Goal: Information Seeking & Learning: Check status

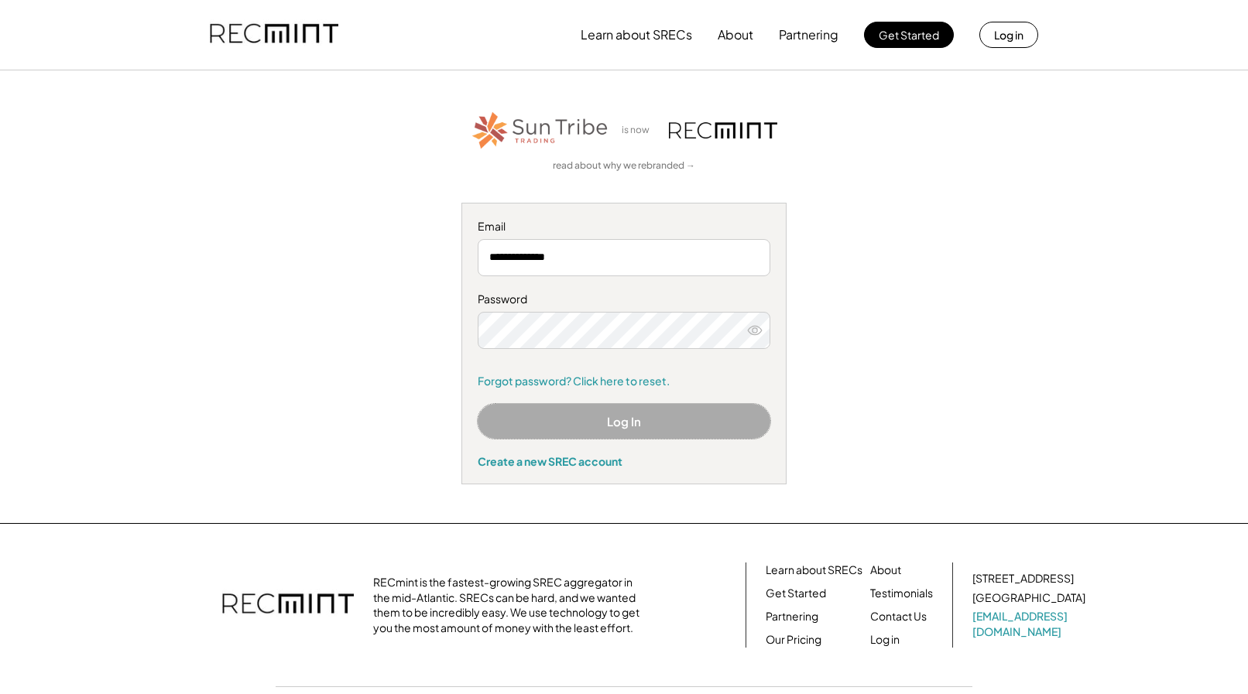
click at [626, 420] on button "Log In" at bounding box center [624, 421] width 293 height 35
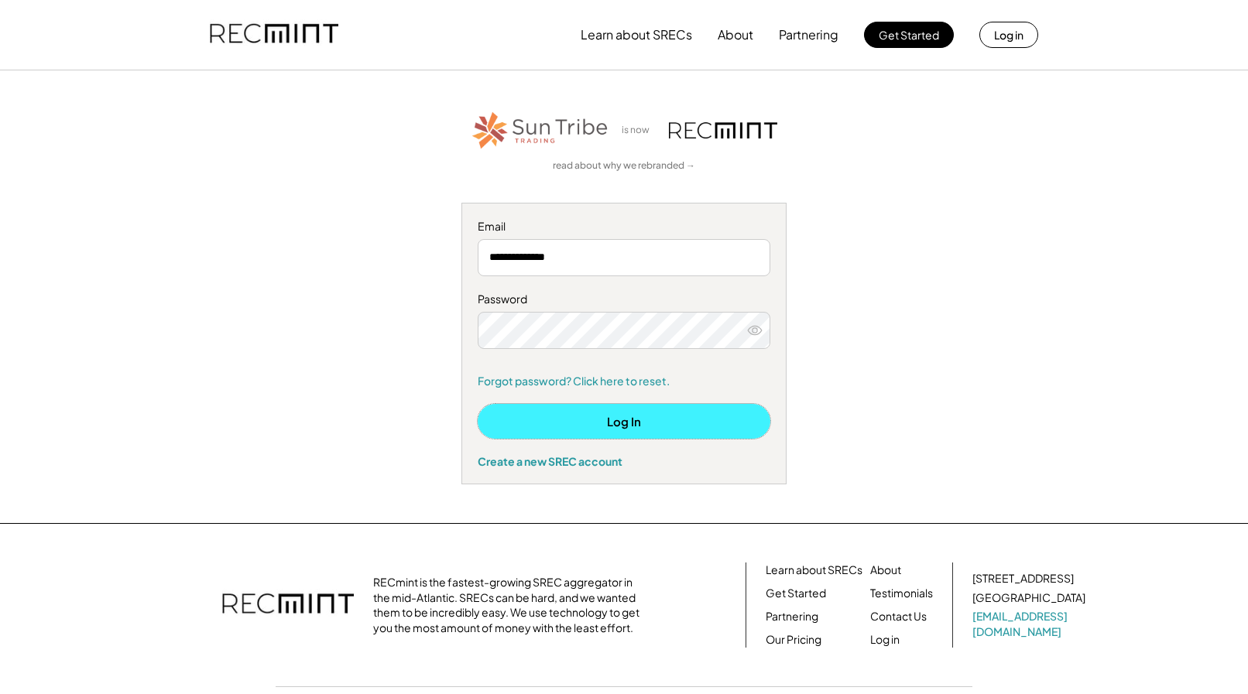
click at [593, 423] on button "Log In" at bounding box center [624, 421] width 293 height 35
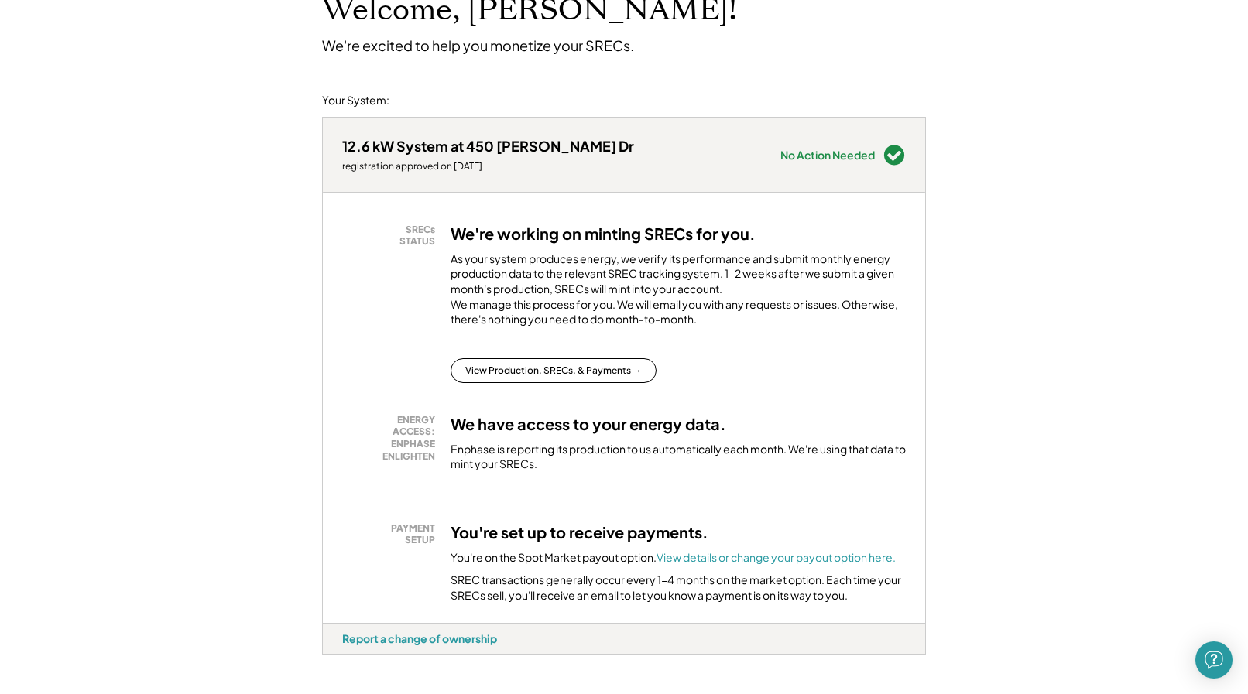
scroll to position [158, 0]
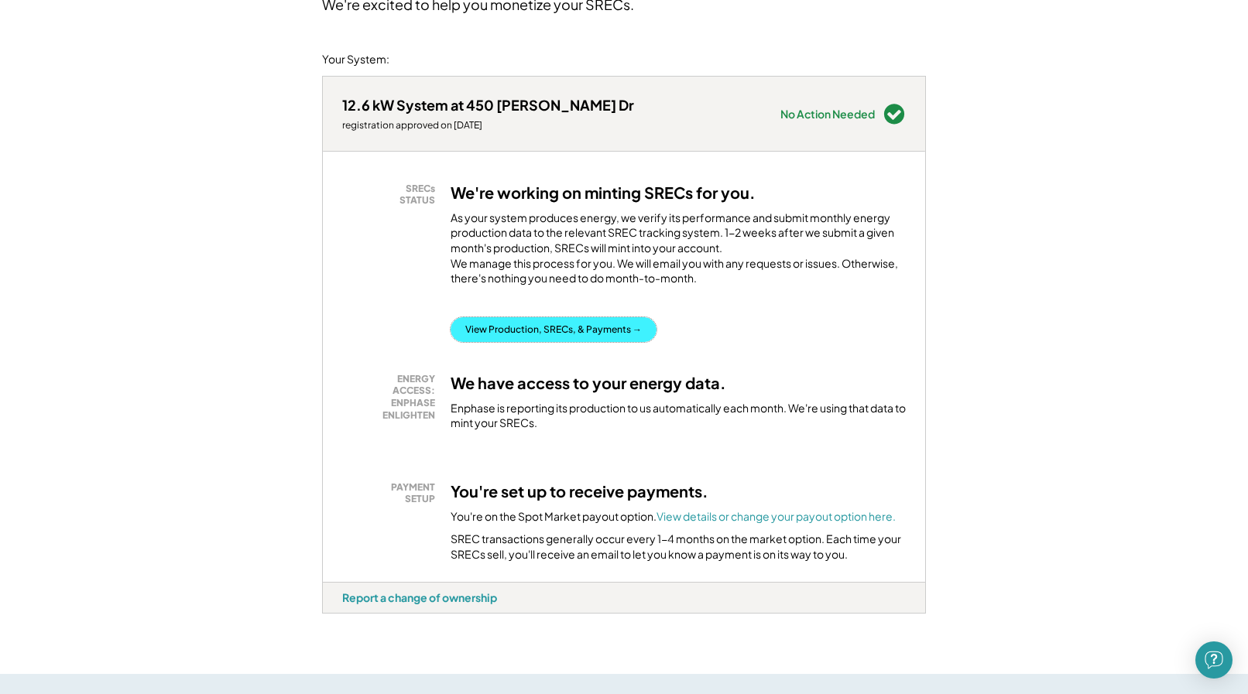
click at [569, 342] on button "View Production, SRECs, & Payments →" at bounding box center [554, 329] width 206 height 25
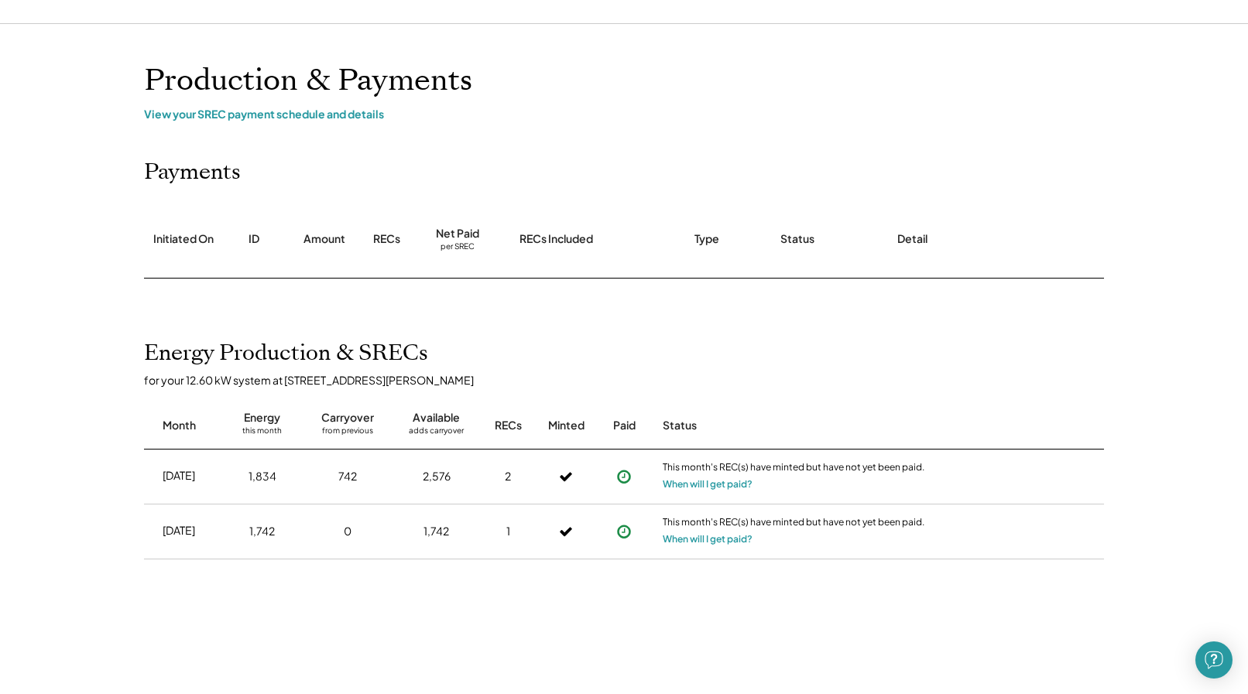
scroll to position [79, 0]
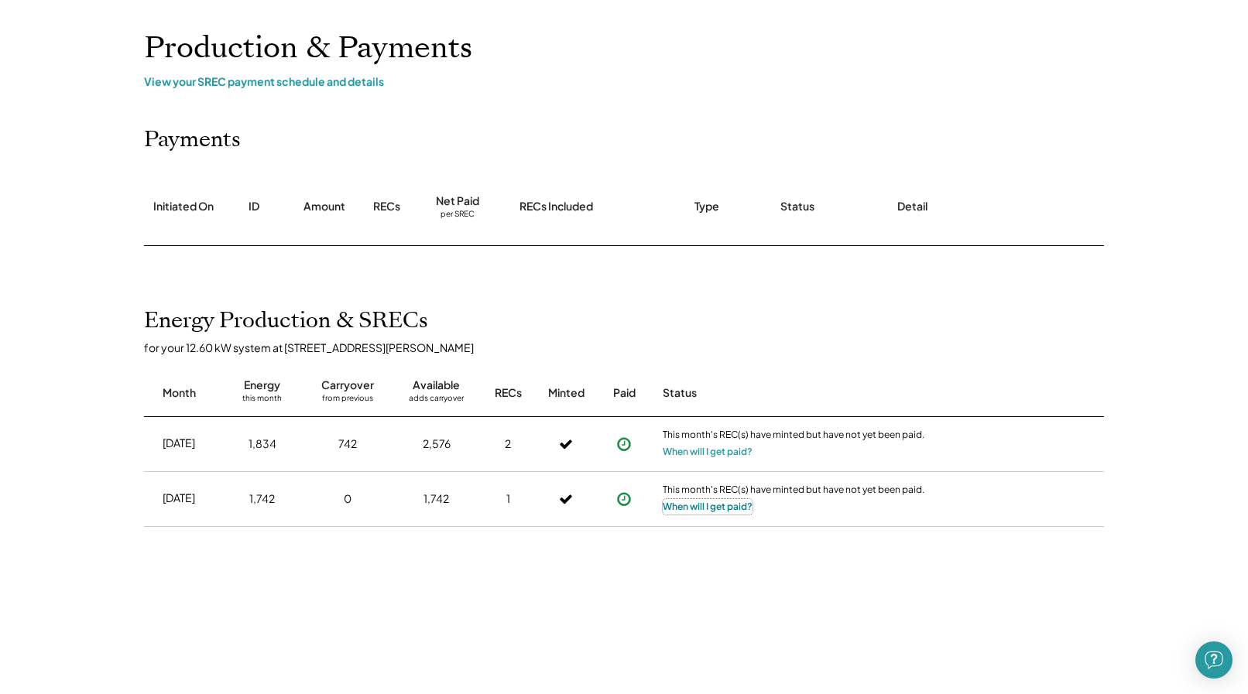
click at [744, 506] on button "When will I get paid?" at bounding box center [708, 506] width 90 height 15
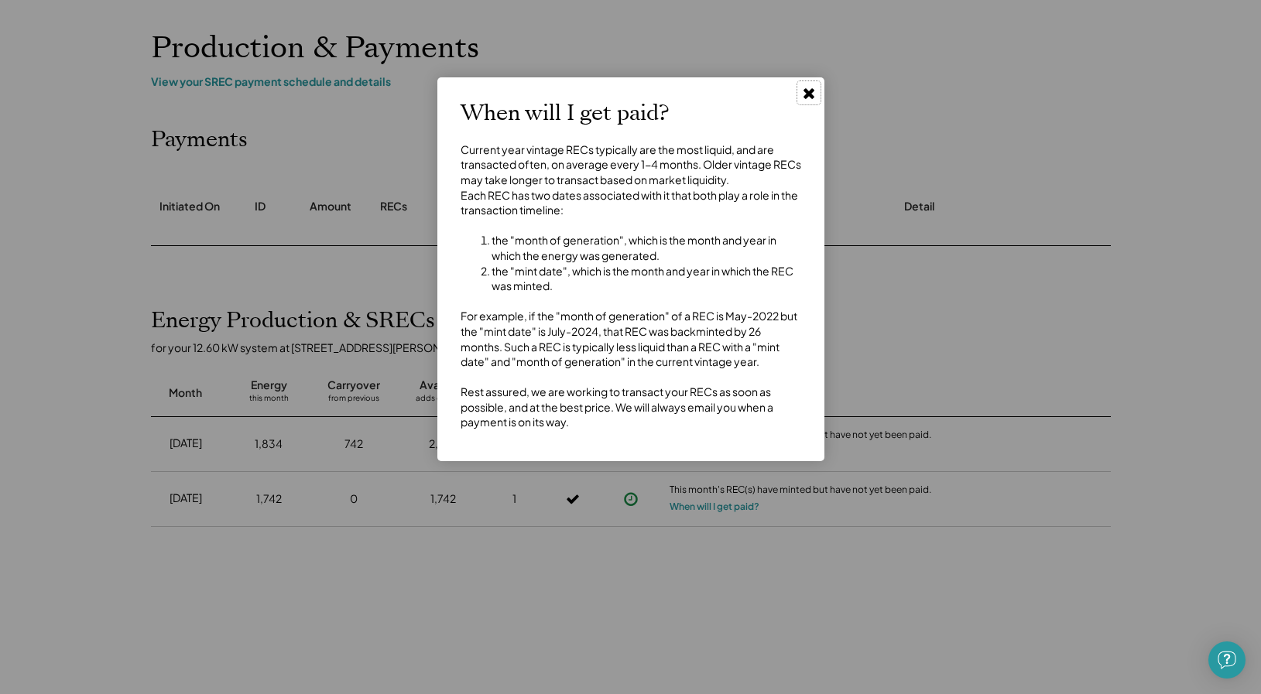
click at [808, 99] on icon at bounding box center [808, 92] width 15 height 15
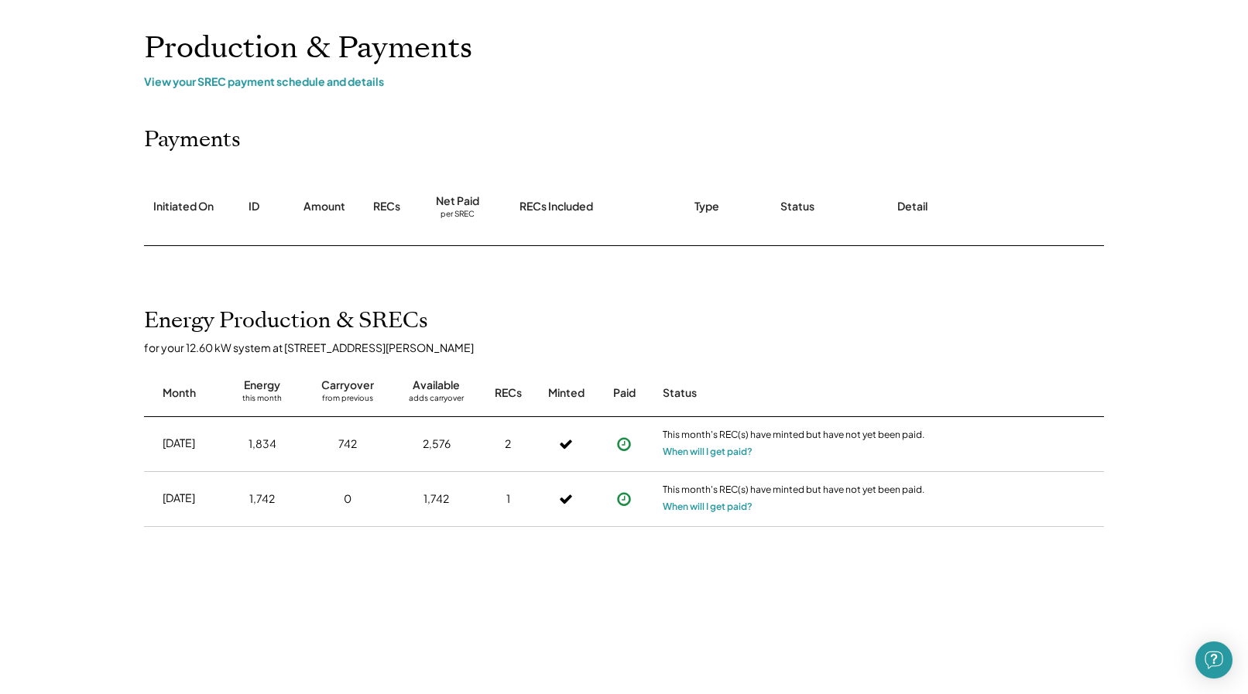
scroll to position [0, 0]
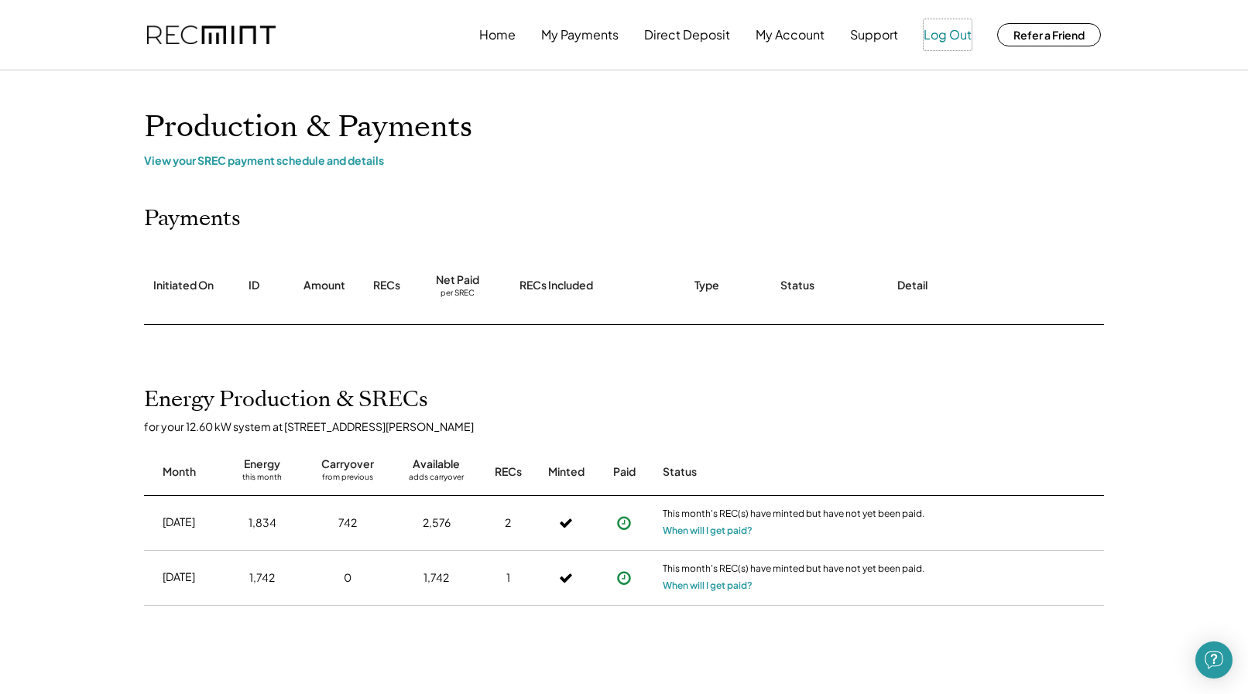
click at [951, 38] on button "Log Out" at bounding box center [948, 34] width 48 height 31
